Goal: Task Accomplishment & Management: Manage account settings

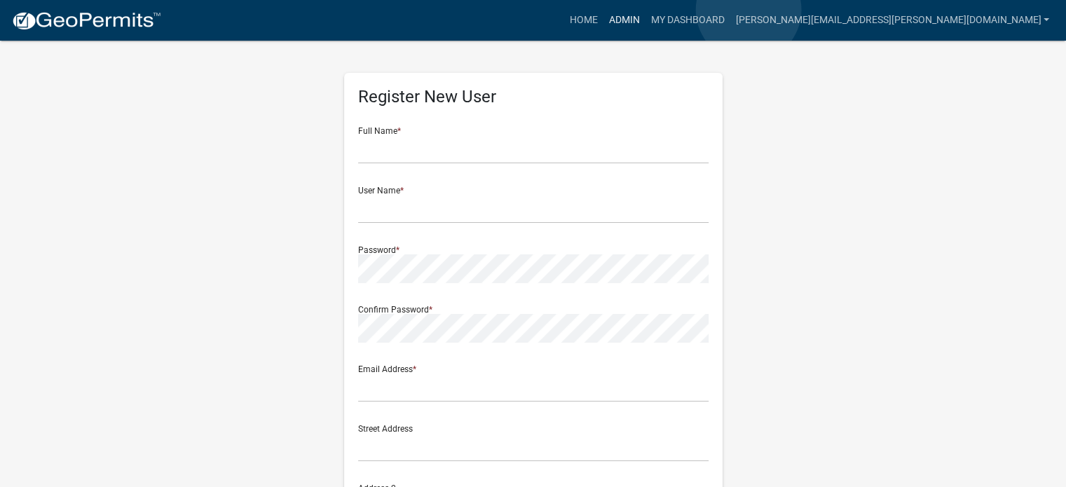
click at [645, 10] on link "Admin" at bounding box center [623, 20] width 42 height 27
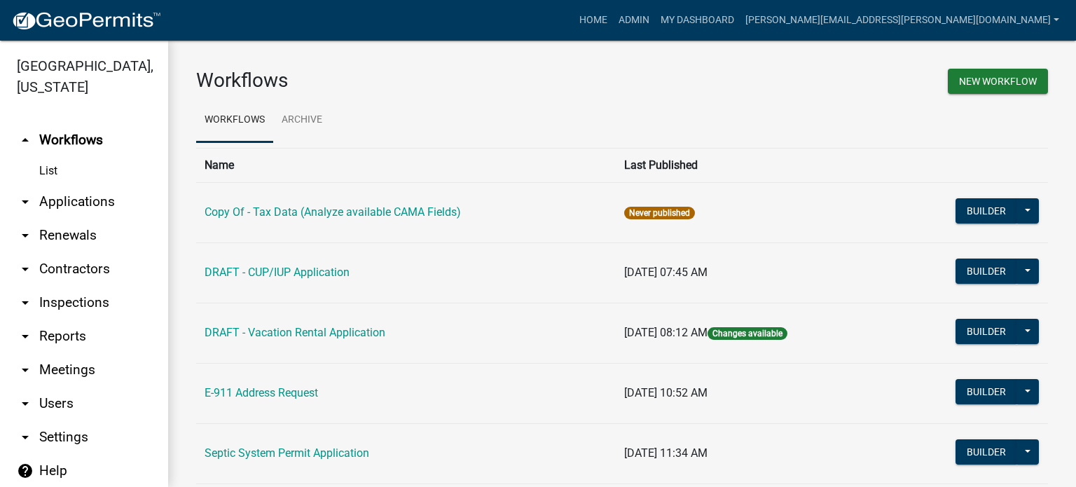
click at [58, 201] on link "arrow_drop_down Applications" at bounding box center [84, 202] width 168 height 34
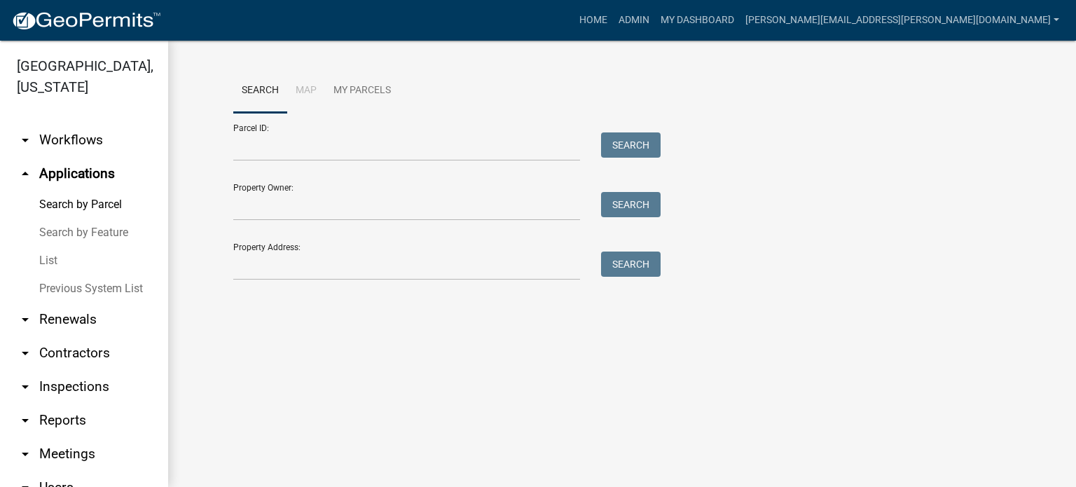
click at [48, 259] on link "List" at bounding box center [84, 261] width 168 height 28
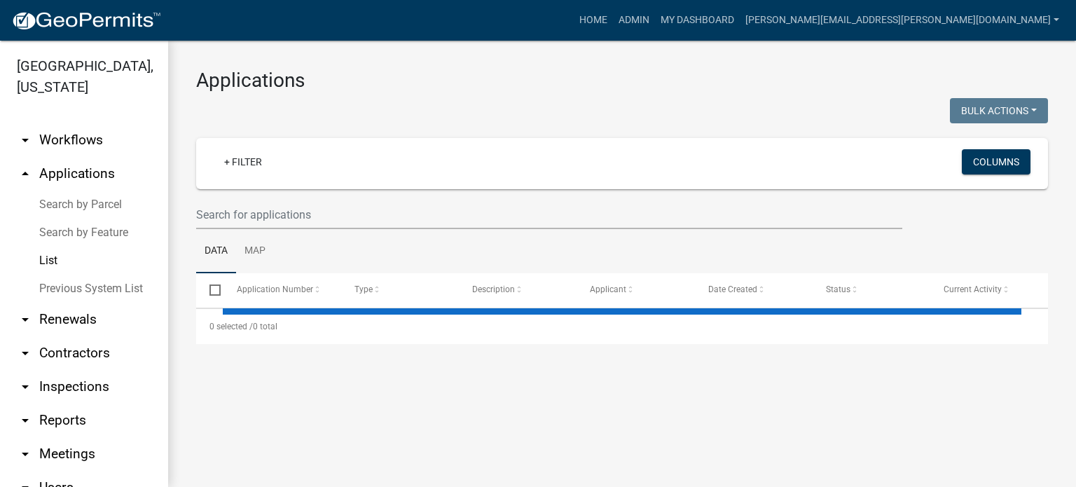
select select "3: 100"
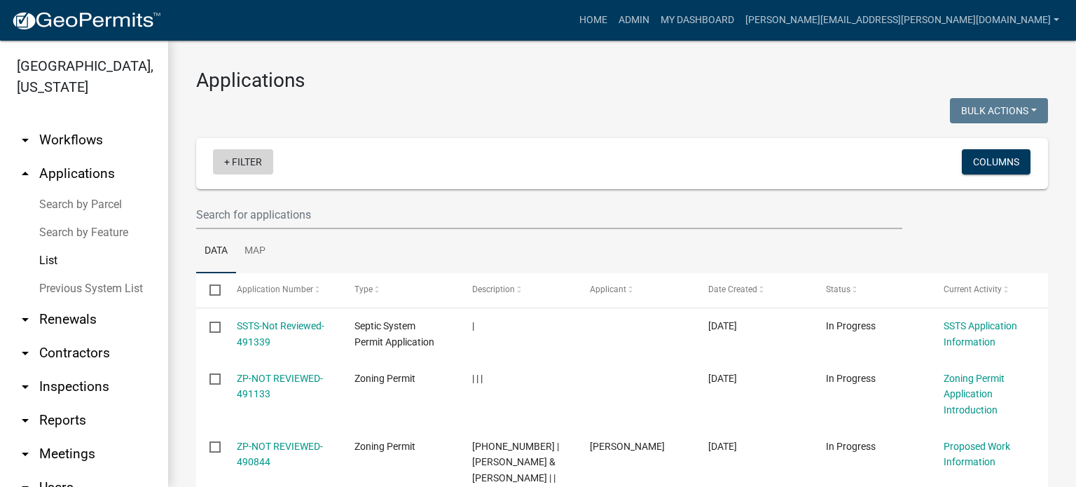
click at [245, 159] on link "+ Filter" at bounding box center [243, 161] width 60 height 25
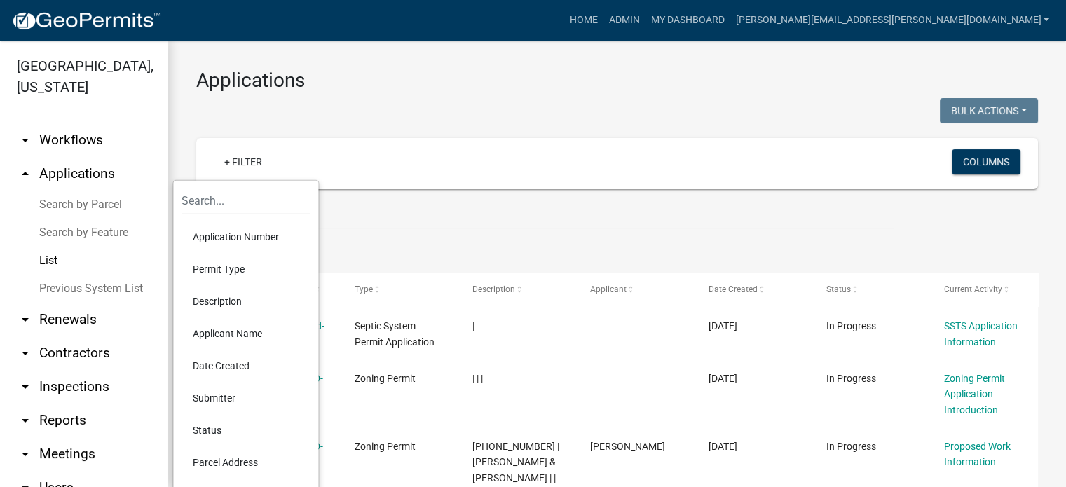
click at [216, 461] on li "Parcel Address" at bounding box center [245, 462] width 128 height 32
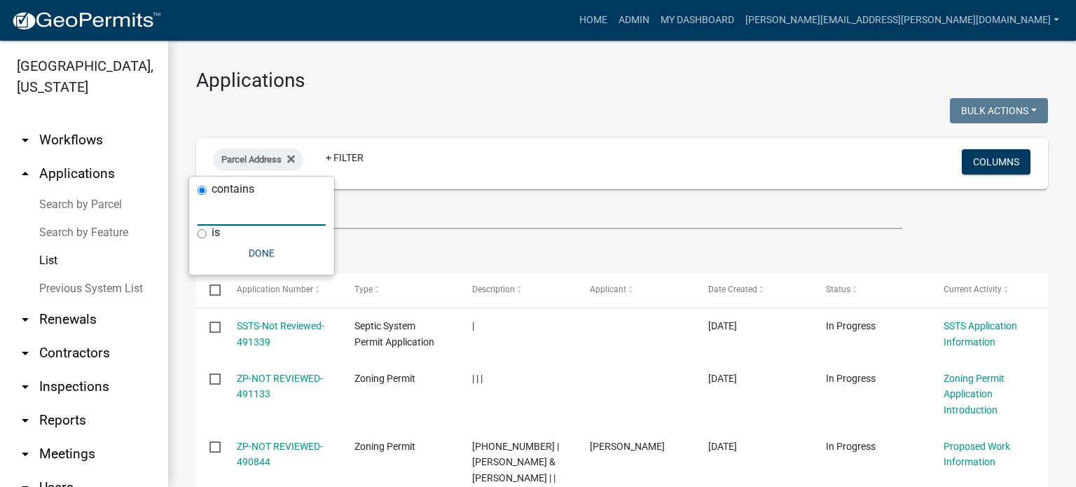
click at [247, 218] on input "text" at bounding box center [262, 211] width 128 height 29
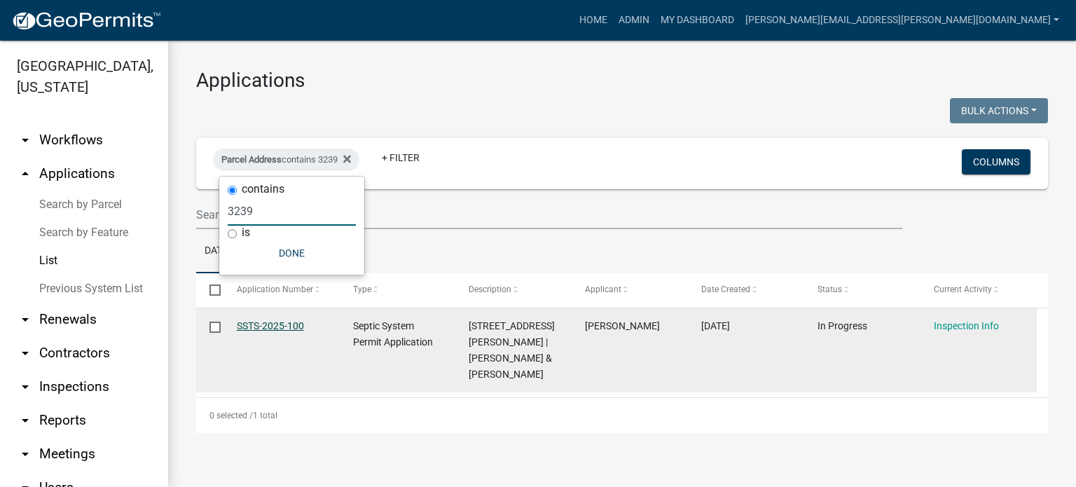
type input "3239"
click at [261, 330] on link "SSTS-2025-100" at bounding box center [270, 325] width 67 height 11
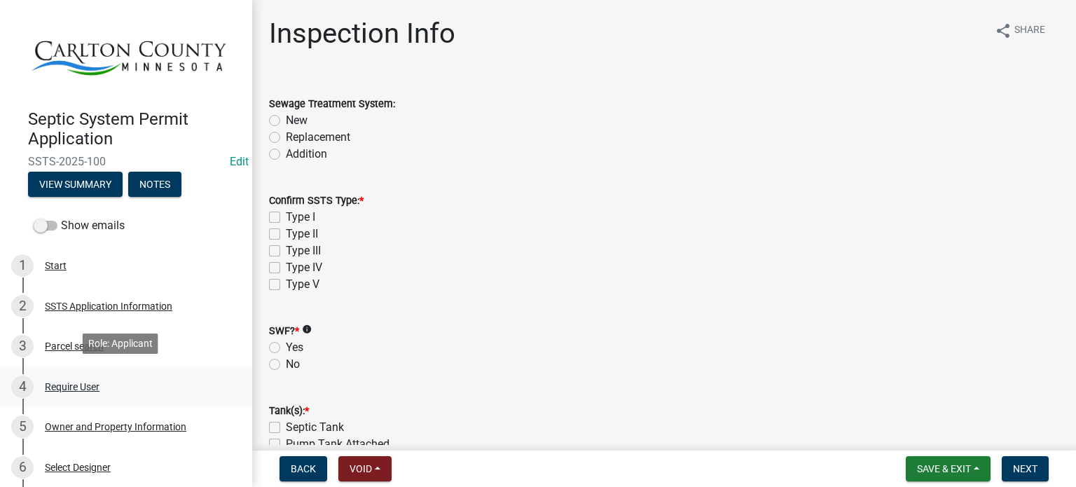
click at [75, 382] on div "Require User" at bounding box center [72, 387] width 55 height 10
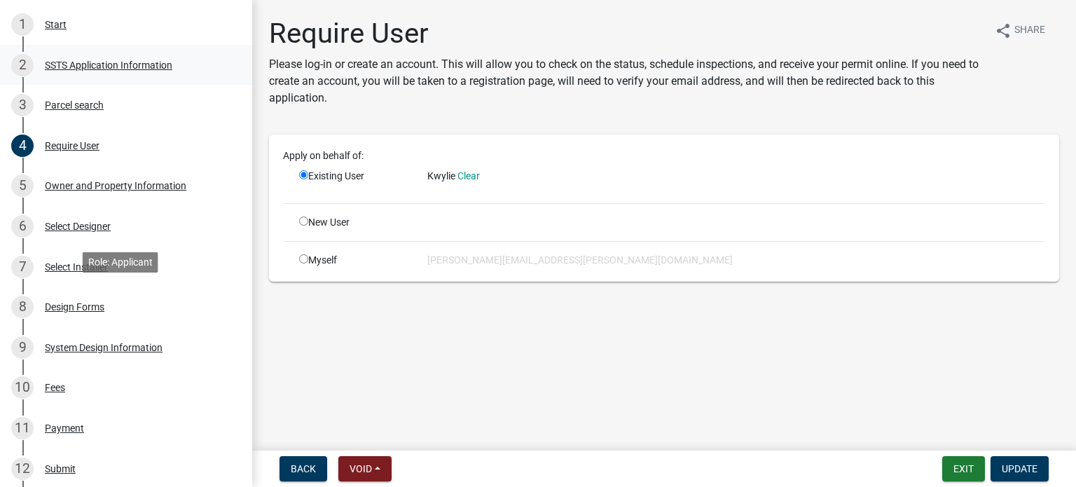
scroll to position [242, 0]
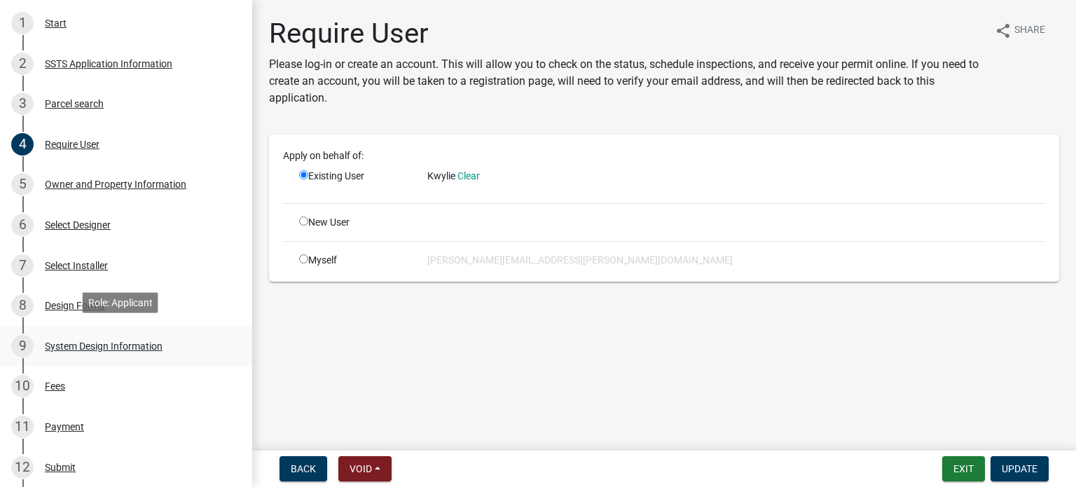
click at [74, 341] on div "System Design Information" at bounding box center [104, 346] width 118 height 10
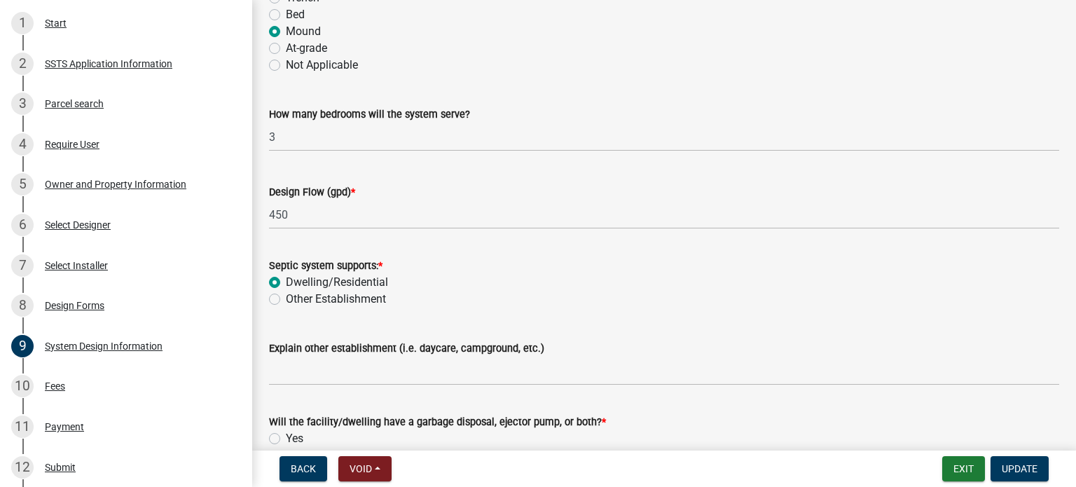
scroll to position [336, 0]
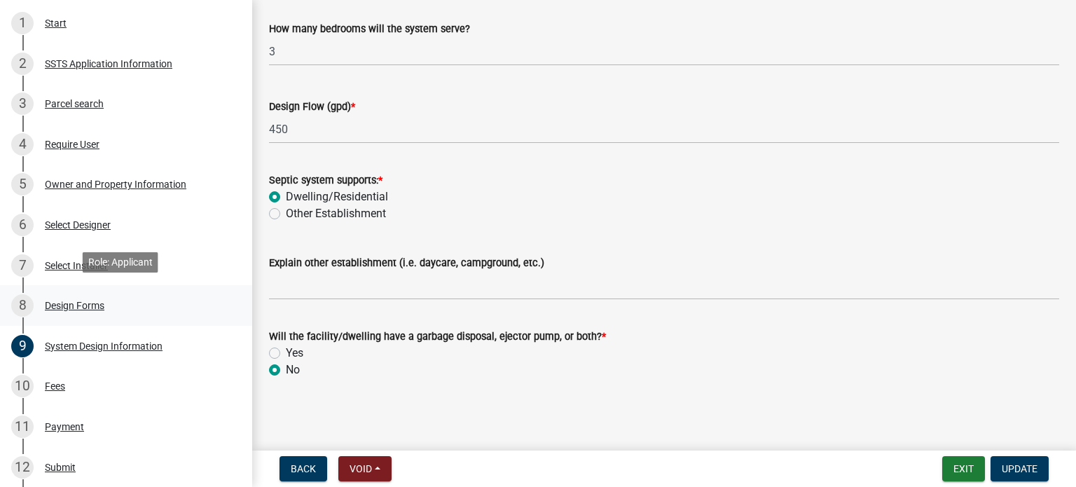
click at [76, 301] on div "Design Forms" at bounding box center [75, 306] width 60 height 10
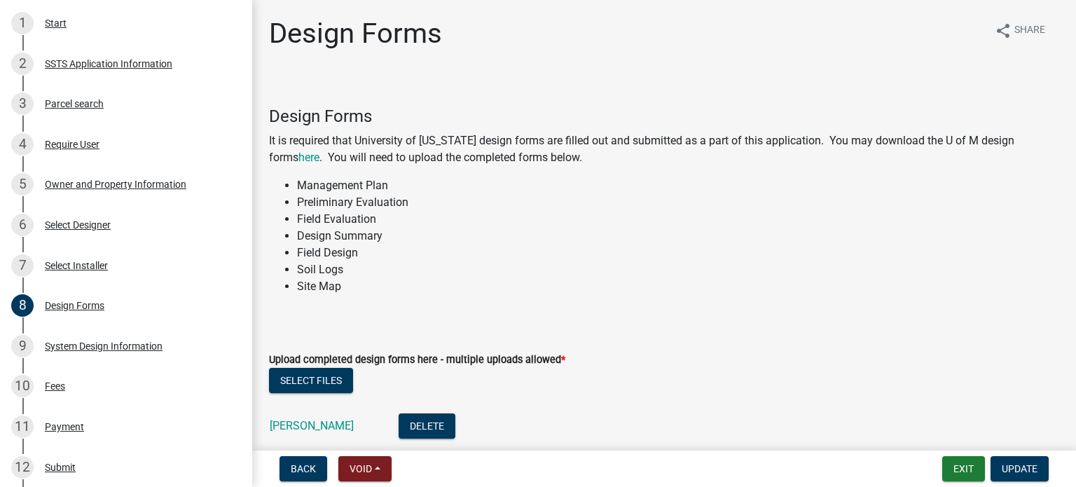
scroll to position [251, 0]
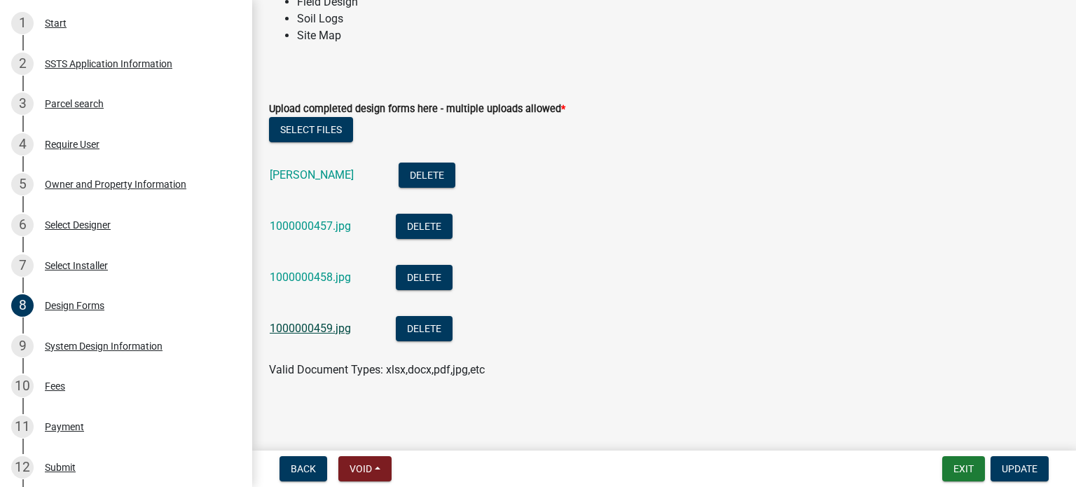
click at [325, 329] on link "1000000459.jpg" at bounding box center [310, 328] width 81 height 13
click at [298, 174] on link "[PERSON_NAME]" at bounding box center [312, 174] width 84 height 13
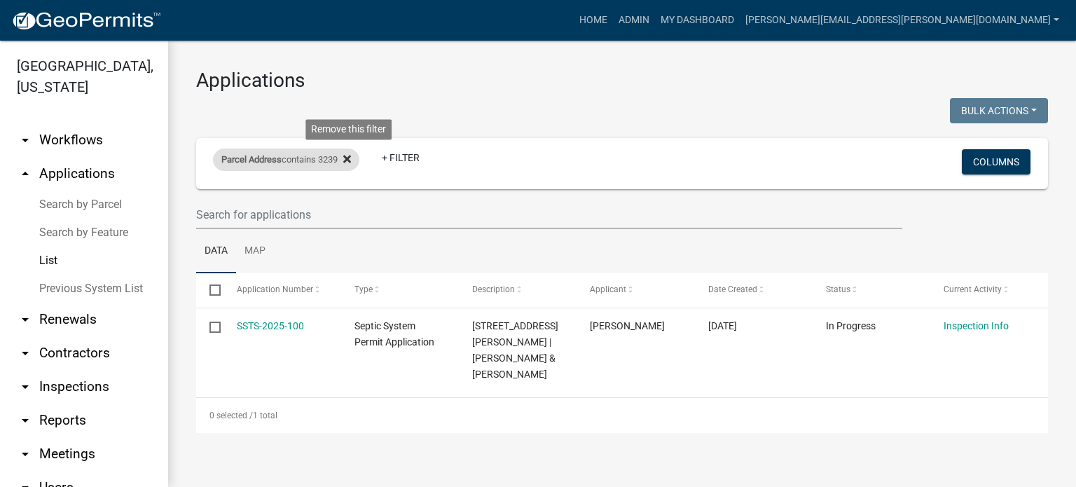
click at [351, 160] on icon at bounding box center [347, 159] width 8 height 8
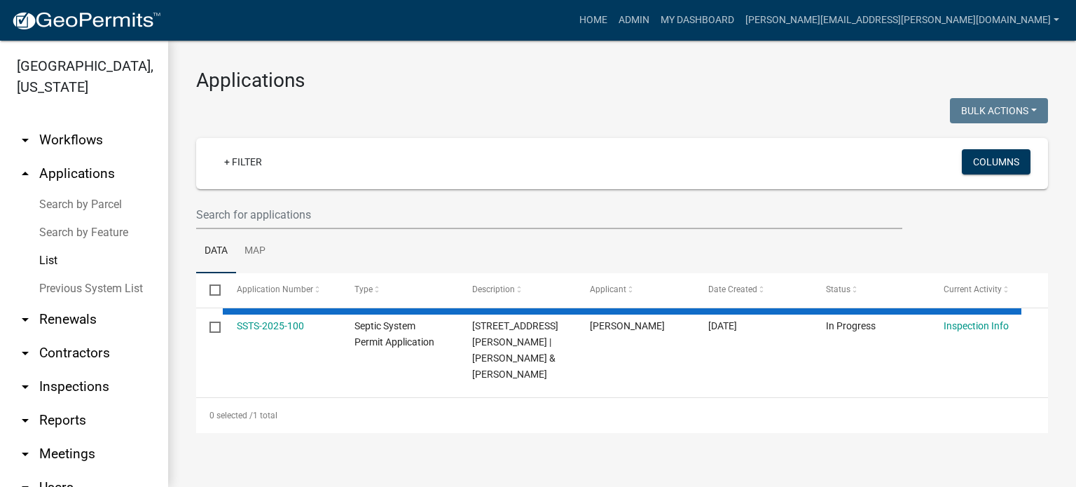
select select "3: 100"
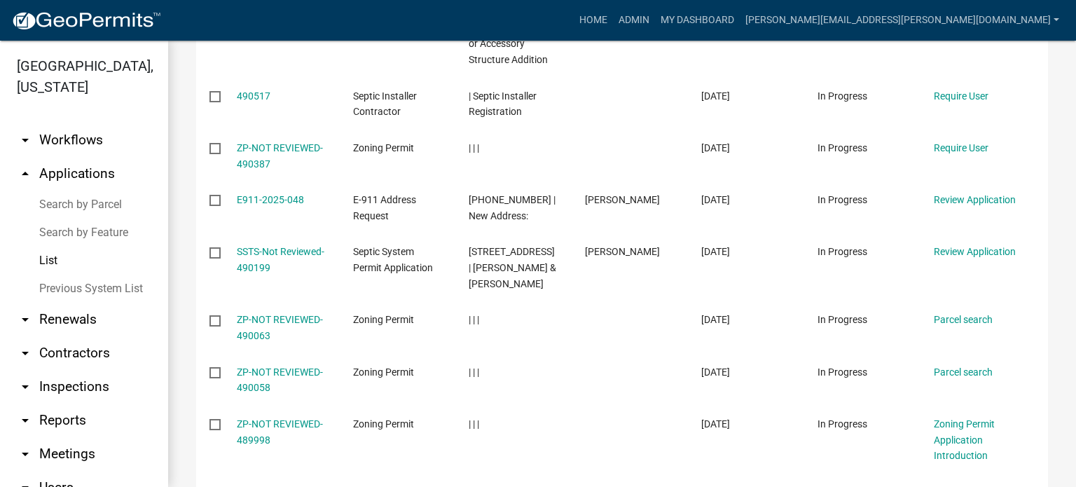
scroll to position [570, 0]
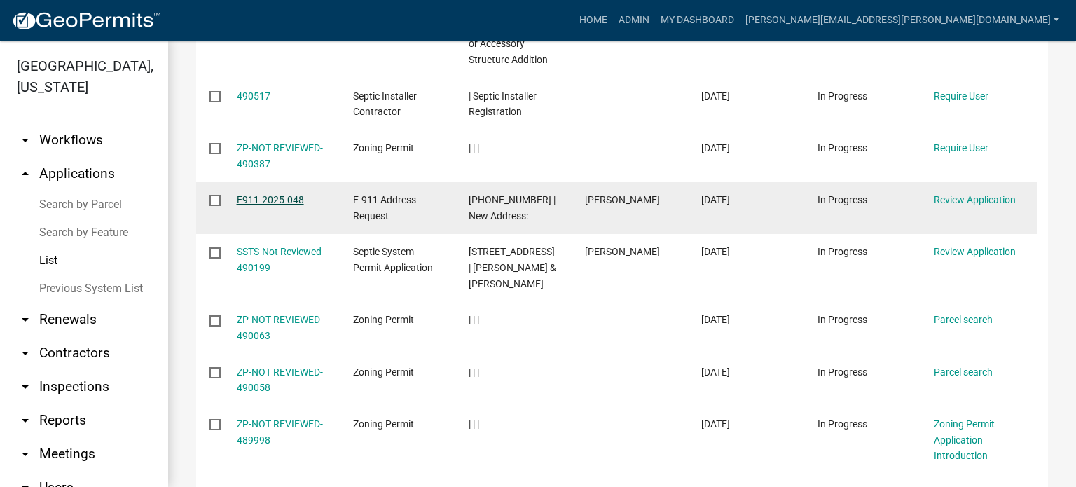
click at [284, 200] on link "E911-2025-048" at bounding box center [270, 199] width 67 height 11
click at [284, 204] on link "E911-2025-048" at bounding box center [270, 199] width 67 height 11
click at [285, 201] on link "E911-2025-048" at bounding box center [270, 199] width 67 height 11
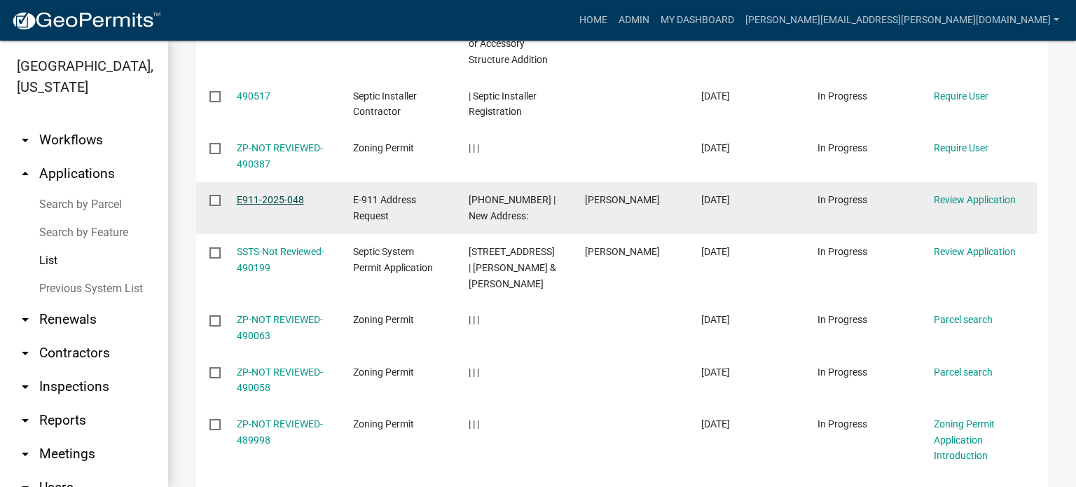
click at [285, 201] on link "E911-2025-048" at bounding box center [270, 199] width 67 height 11
